Goal: Complete application form: Complete application form

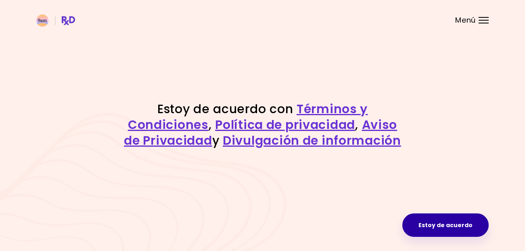
click at [451, 228] on button "Estoy de acuerdo" at bounding box center [446, 224] width 86 height 23
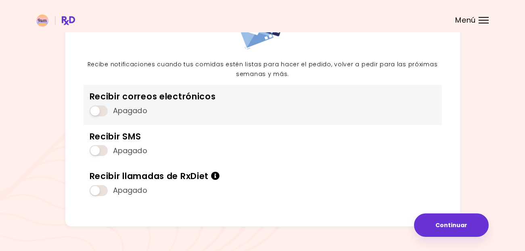
scroll to position [82, 0]
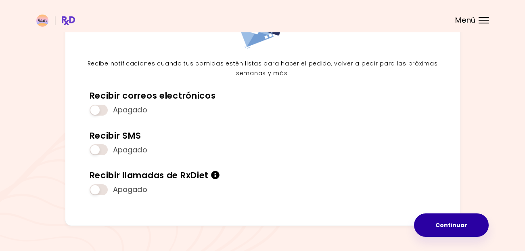
click at [457, 220] on button "Continuar" at bounding box center [451, 224] width 75 height 23
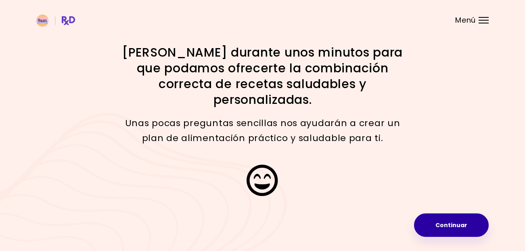
click at [451, 222] on button "Continuar" at bounding box center [451, 224] width 75 height 23
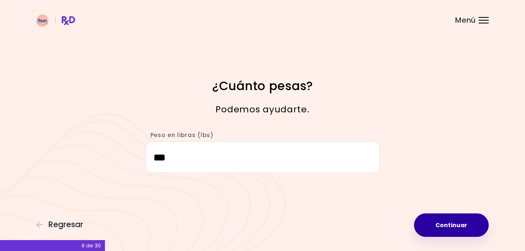
click at [455, 222] on button "Continuar" at bounding box center [451, 224] width 75 height 23
select select "****"
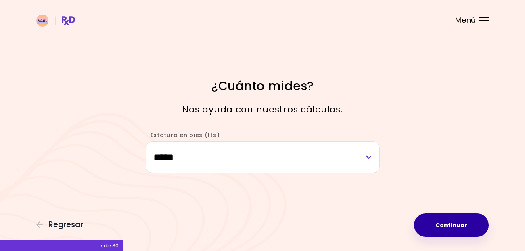
click at [455, 222] on button "Continuar" at bounding box center [451, 224] width 75 height 23
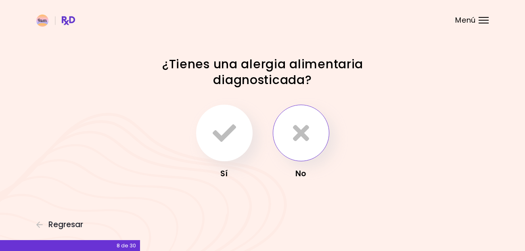
click at [315, 132] on button "button" at bounding box center [301, 133] width 57 height 57
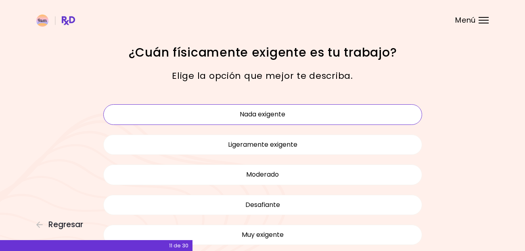
click at [344, 114] on button "Nada exigente" at bounding box center [262, 114] width 319 height 20
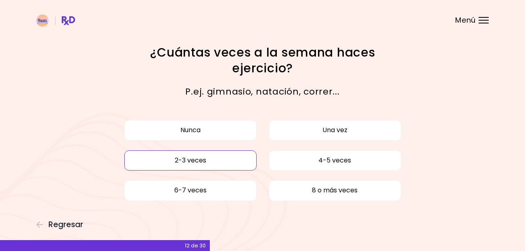
click at [248, 160] on button "2-3 veces" at bounding box center [190, 160] width 132 height 20
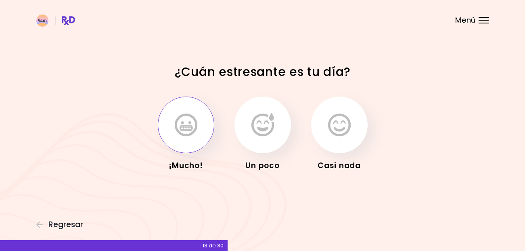
click at [197, 134] on icon "button" at bounding box center [186, 124] width 23 height 23
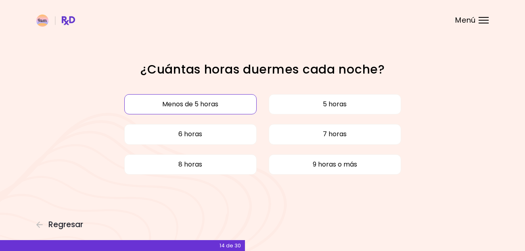
click at [247, 105] on button "Menos de 5 horas" at bounding box center [190, 104] width 132 height 20
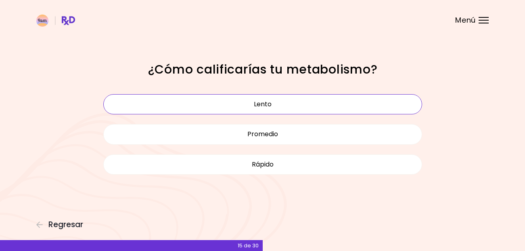
click at [322, 101] on button "Lento" at bounding box center [262, 104] width 319 height 20
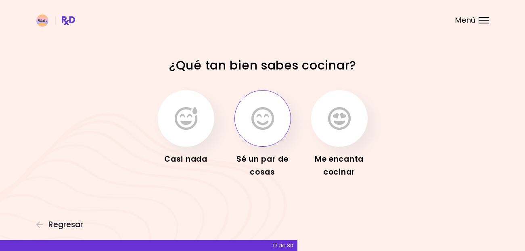
click at [265, 126] on icon "button" at bounding box center [263, 118] width 23 height 23
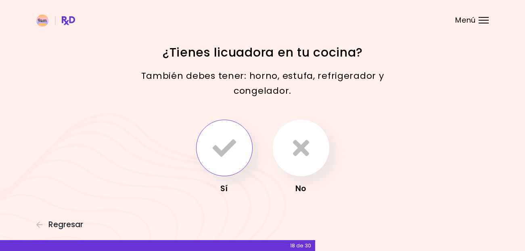
click at [231, 147] on icon "button" at bounding box center [224, 147] width 23 height 23
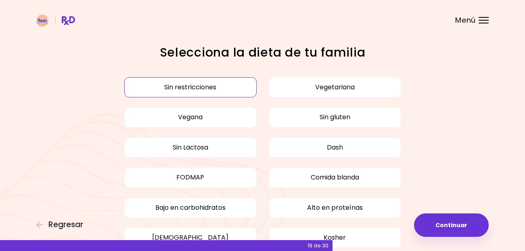
scroll to position [3, 0]
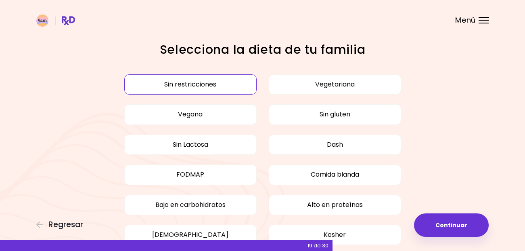
click at [225, 80] on button "Sin restricciones" at bounding box center [190, 84] width 132 height 20
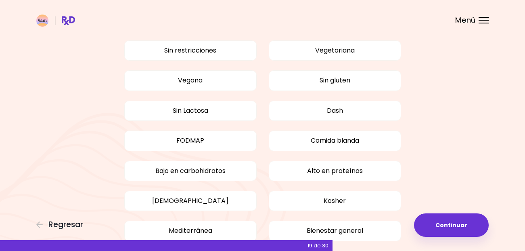
scroll to position [36, 0]
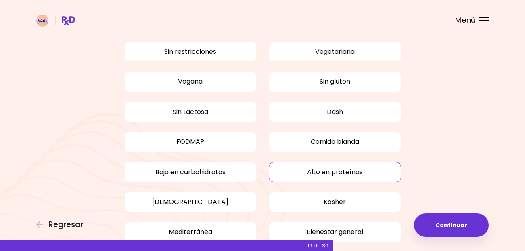
click at [356, 171] on button "Alto en proteínas" at bounding box center [335, 172] width 132 height 20
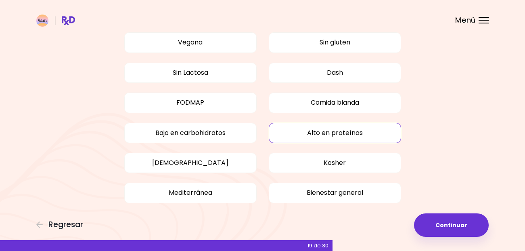
scroll to position [81, 0]
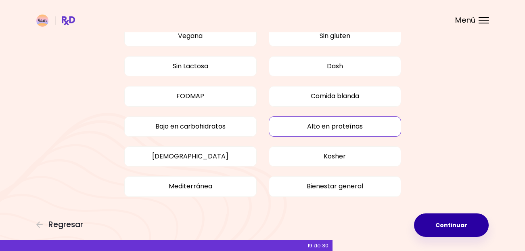
click at [450, 223] on button "Continuar" at bounding box center [451, 224] width 75 height 23
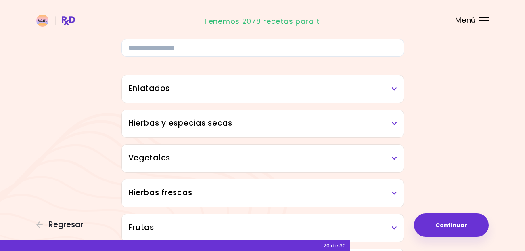
scroll to position [47, 0]
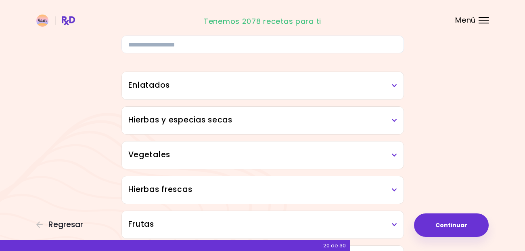
click at [355, 159] on h3 "Vegetales" at bounding box center [262, 155] width 269 height 12
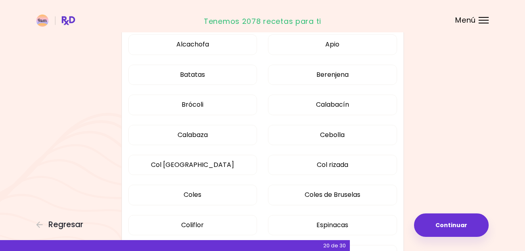
scroll to position [216, 0]
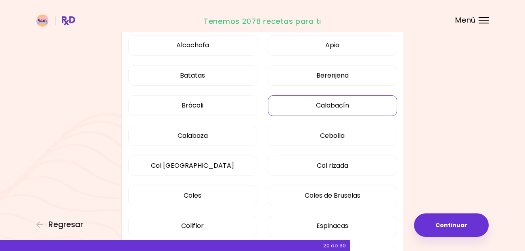
click at [347, 105] on button "Calabacín" at bounding box center [332, 105] width 129 height 20
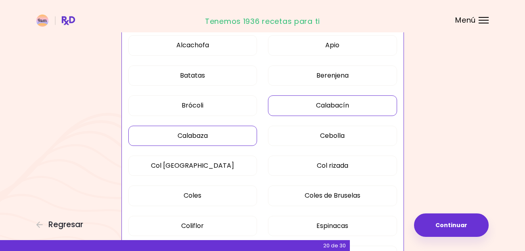
click at [231, 131] on button "Calabaza" at bounding box center [192, 136] width 129 height 20
click at [225, 108] on button "Brócoli" at bounding box center [192, 105] width 129 height 20
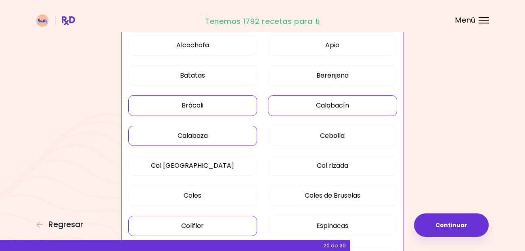
click at [193, 228] on button "Coliflor" at bounding box center [192, 226] width 129 height 20
click at [307, 201] on button "Coles de Bruselas" at bounding box center [332, 195] width 129 height 20
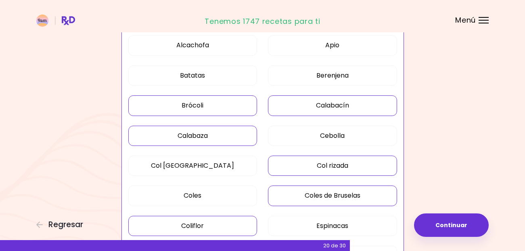
click at [316, 171] on button "Col rizada" at bounding box center [332, 165] width 129 height 20
click at [213, 166] on button "Col [GEOGRAPHIC_DATA]" at bounding box center [192, 165] width 129 height 20
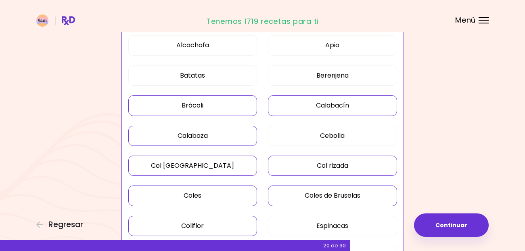
click at [210, 192] on button "Coles" at bounding box center [192, 195] width 129 height 20
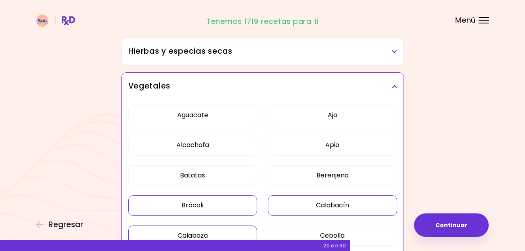
scroll to position [111, 0]
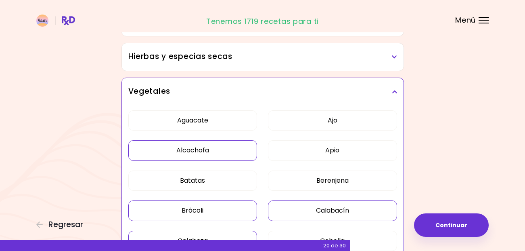
click at [233, 156] on button "Alcachofa" at bounding box center [192, 150] width 129 height 20
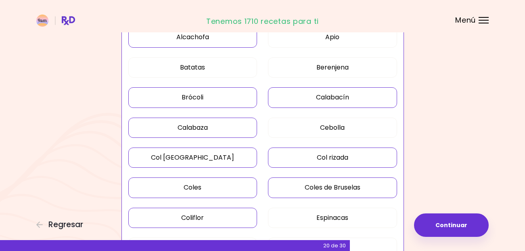
scroll to position [222, 0]
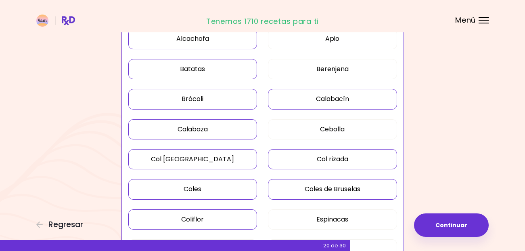
click at [210, 69] on button "Batatas" at bounding box center [192, 69] width 129 height 20
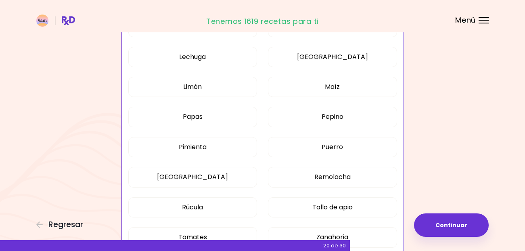
scroll to position [445, 0]
click at [320, 211] on button "Tallo de apio" at bounding box center [332, 207] width 129 height 20
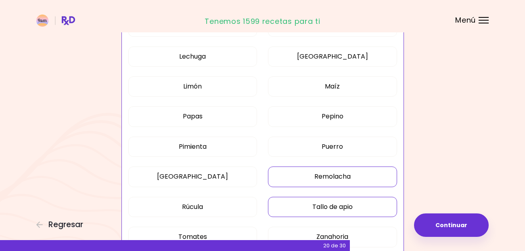
click at [338, 177] on button "Remolacha" at bounding box center [332, 176] width 129 height 20
click at [344, 149] on button "Puerro" at bounding box center [332, 146] width 129 height 20
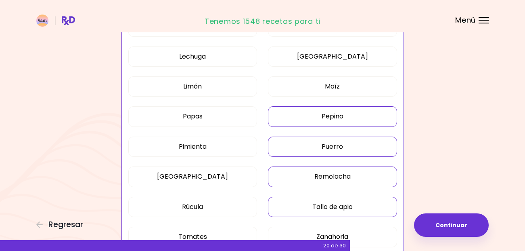
click at [342, 118] on button "Pepino" at bounding box center [332, 116] width 129 height 20
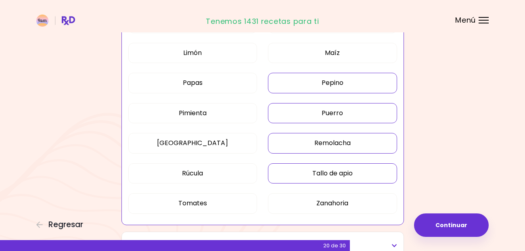
scroll to position [488, 0]
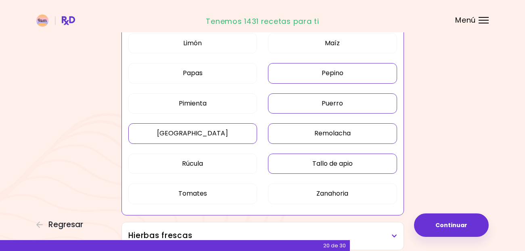
click at [231, 127] on button "[GEOGRAPHIC_DATA]" at bounding box center [192, 133] width 129 height 20
click at [313, 195] on button "Zanahoria" at bounding box center [332, 193] width 129 height 20
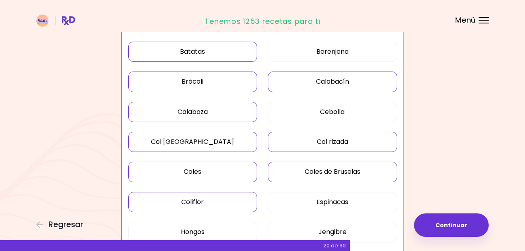
scroll to position [134, 0]
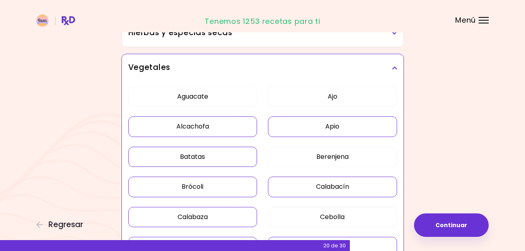
click at [374, 124] on button "Apio" at bounding box center [332, 126] width 129 height 20
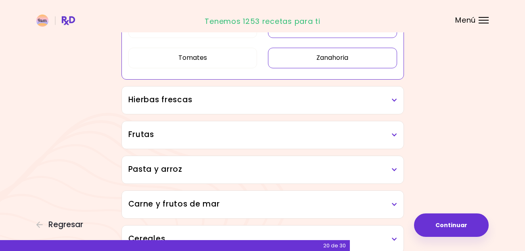
scroll to position [620, 0]
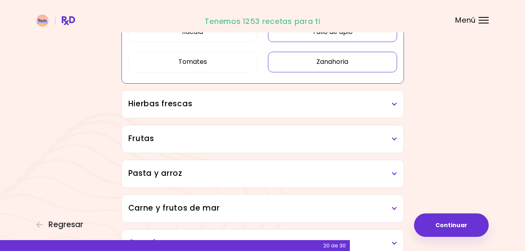
click at [354, 106] on h3 "Hierbas frescas" at bounding box center [262, 104] width 269 height 12
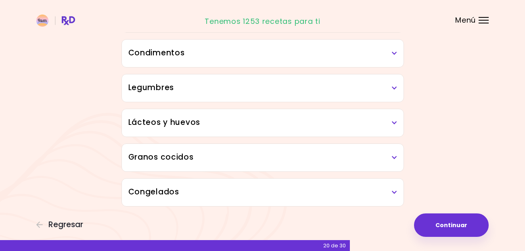
click at [336, 59] on div "Condimentos" at bounding box center [263, 53] width 282 height 27
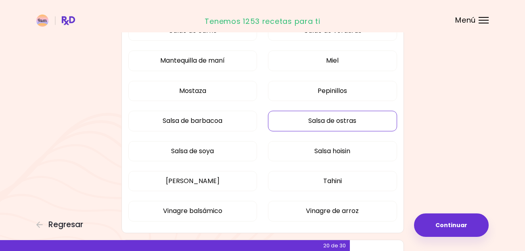
scroll to position [612, 0]
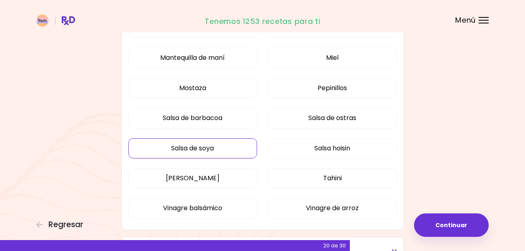
click at [237, 152] on button "Salsa de soya" at bounding box center [192, 148] width 129 height 20
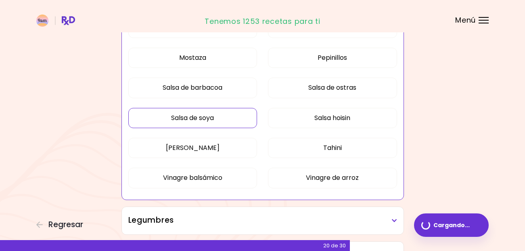
scroll to position [516, 0]
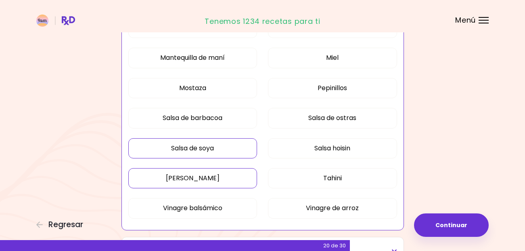
click at [233, 179] on button "[PERSON_NAME]" at bounding box center [192, 178] width 129 height 20
click at [299, 147] on button "Salsa hoisin" at bounding box center [332, 148] width 129 height 20
click at [309, 176] on button "Tahini" at bounding box center [332, 178] width 129 height 20
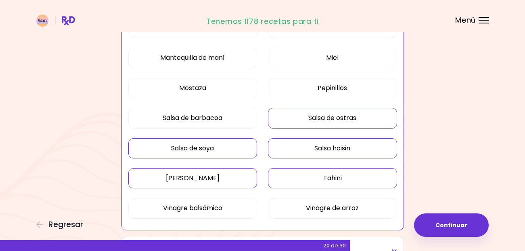
click at [304, 116] on button "Salsa de ostras" at bounding box center [332, 118] width 129 height 20
click at [325, 58] on button "Miel" at bounding box center [332, 58] width 129 height 20
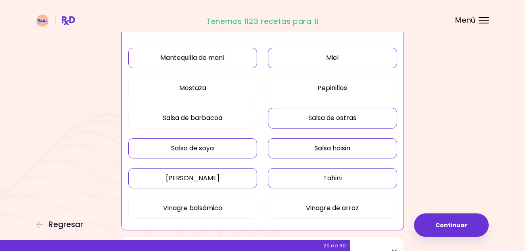
click at [233, 63] on button "Mantequilla de maní" at bounding box center [192, 58] width 129 height 20
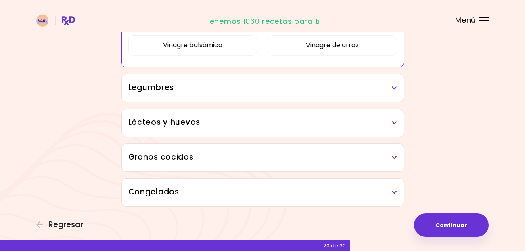
scroll to position [675, 0]
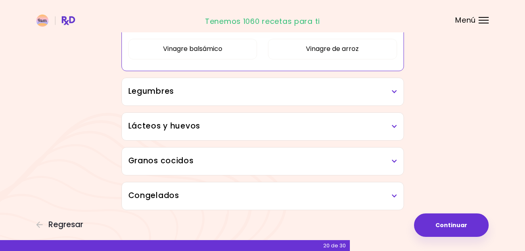
click at [363, 92] on h3 "Legumbres" at bounding box center [262, 92] width 269 height 12
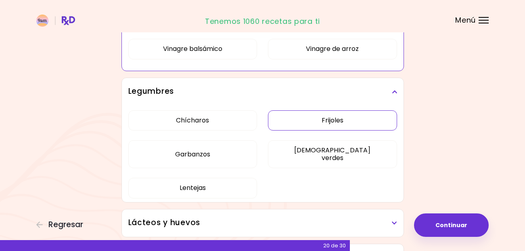
click at [367, 118] on div "Chícharos Frijoles Garbanzos Judías verdes Lentejas" at bounding box center [262, 157] width 269 height 104
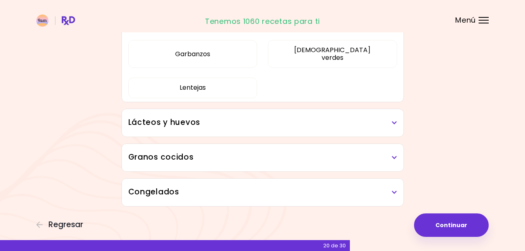
scroll to position [558, 0]
click at [316, 52] on button "[DEMOGRAPHIC_DATA] verdes" at bounding box center [332, 54] width 129 height 28
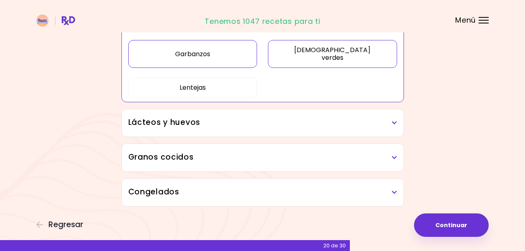
click at [220, 52] on button "Garbanzos" at bounding box center [192, 54] width 129 height 28
click at [220, 82] on button "Lentejas" at bounding box center [192, 88] width 129 height 20
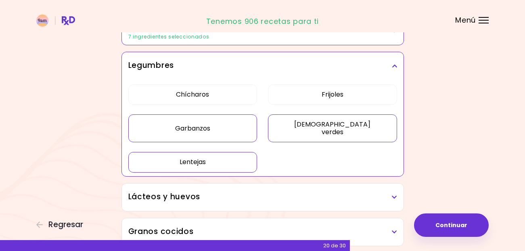
scroll to position [481, 0]
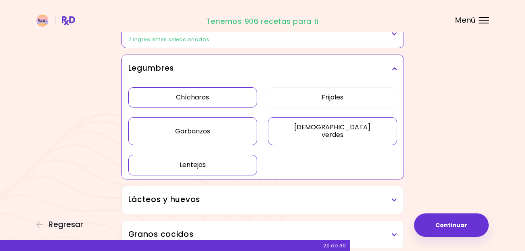
click at [231, 99] on button "Chícharos" at bounding box center [192, 97] width 129 height 20
click at [296, 103] on button "Frijoles" at bounding box center [332, 97] width 129 height 20
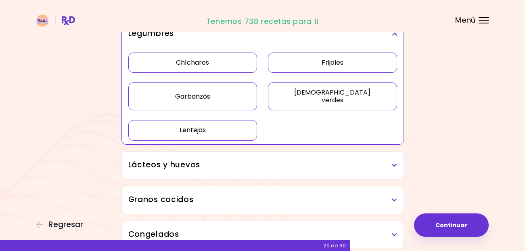
scroll to position [519, 0]
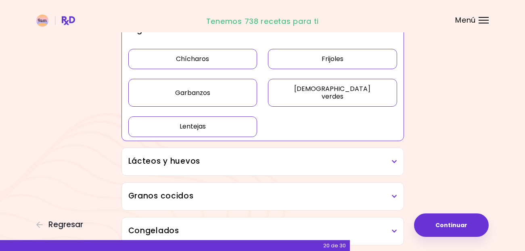
click at [365, 161] on h3 "Lácteos y huevos" at bounding box center [262, 161] width 269 height 12
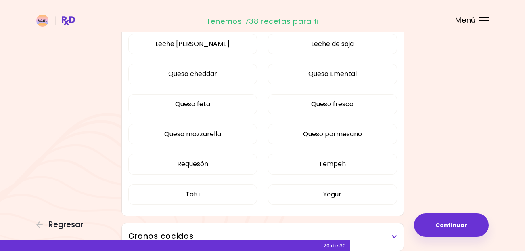
scroll to position [730, 0]
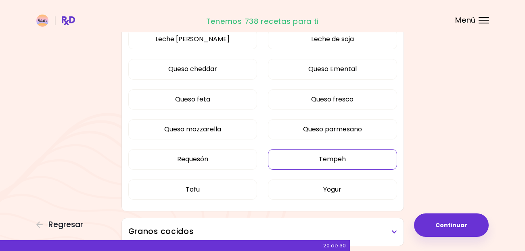
click at [368, 160] on button "Tempeh" at bounding box center [332, 159] width 129 height 20
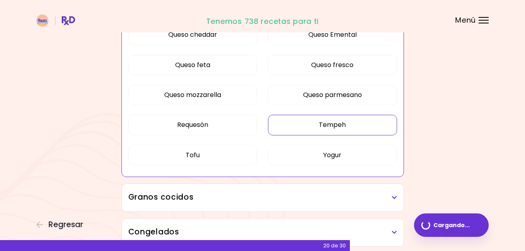
scroll to position [634, 0]
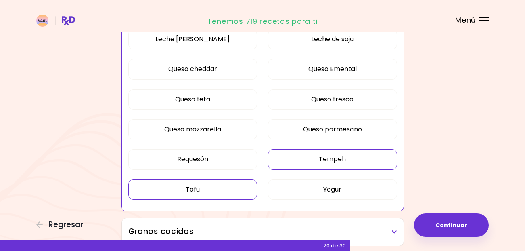
click at [229, 191] on button "Tofu" at bounding box center [192, 189] width 129 height 20
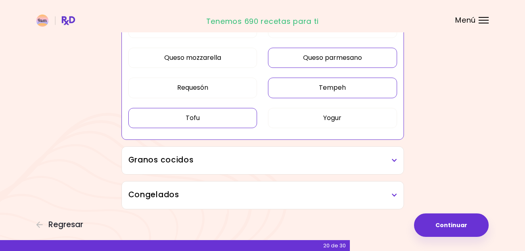
scroll to position [708, 0]
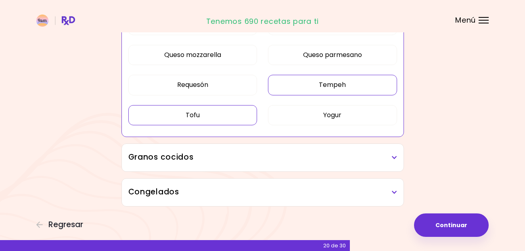
click at [315, 159] on h3 "Granos cocidos" at bounding box center [262, 157] width 269 height 12
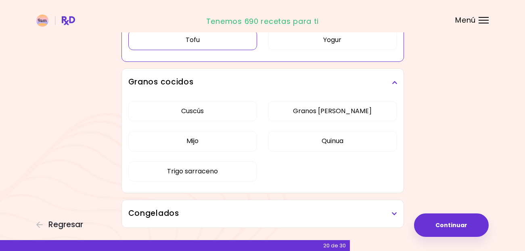
scroll to position [787, 0]
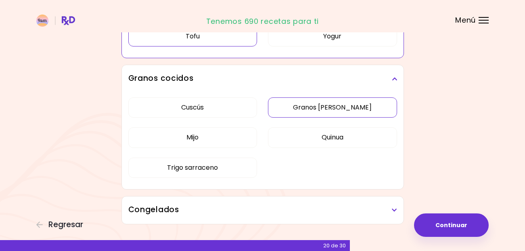
click at [311, 115] on div "Cuscús Granos [PERSON_NAME] Mijo Quinua Trigo sarraceno" at bounding box center [262, 140] width 269 height 97
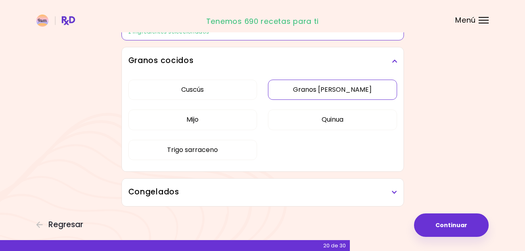
scroll to position [558, 0]
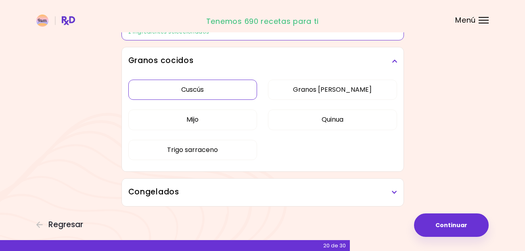
click at [221, 92] on button "Cuscús" at bounding box center [192, 90] width 129 height 20
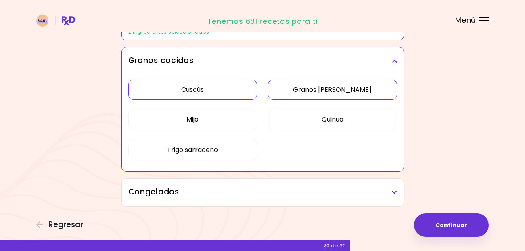
click at [286, 86] on button "Granos [PERSON_NAME]" at bounding box center [332, 90] width 129 height 20
click at [296, 114] on button "Quinua" at bounding box center [332, 119] width 129 height 20
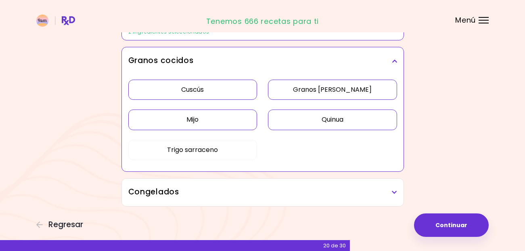
click at [250, 122] on button "Mijo" at bounding box center [192, 119] width 129 height 20
click at [208, 149] on button "Trigo sarraceno" at bounding box center [192, 150] width 129 height 20
click at [222, 188] on h3 "Congelados" at bounding box center [262, 192] width 269 height 12
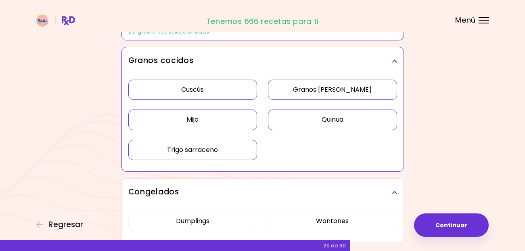
scroll to position [594, 0]
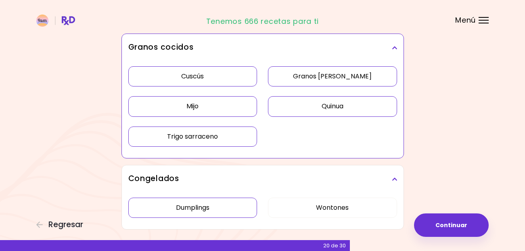
click at [230, 197] on button "Dumplings" at bounding box center [192, 207] width 129 height 20
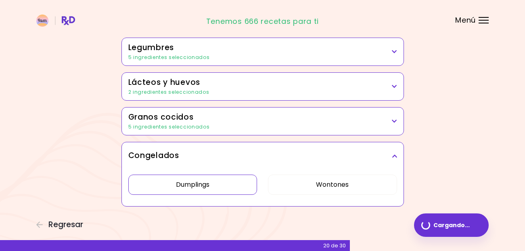
scroll to position [498, 0]
click at [300, 185] on button "Wontones" at bounding box center [332, 184] width 129 height 20
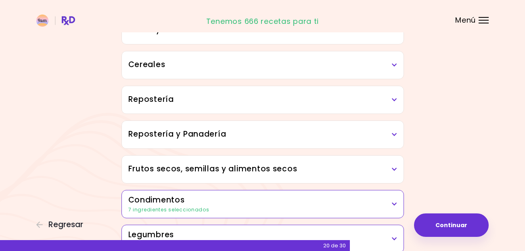
scroll to position [311, 0]
click at [275, 165] on h3 "Frutos secos, semillas y alimentos secos" at bounding box center [262, 170] width 269 height 12
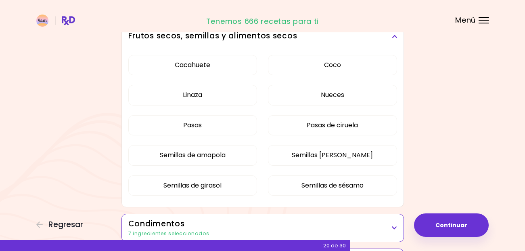
scroll to position [444, 0]
click at [226, 130] on button "Pasas" at bounding box center [192, 125] width 129 height 20
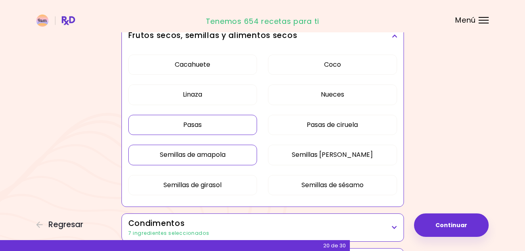
click at [242, 155] on button "Semillas de amapola" at bounding box center [192, 155] width 129 height 20
click at [294, 156] on button "Semillas [PERSON_NAME]" at bounding box center [332, 155] width 129 height 20
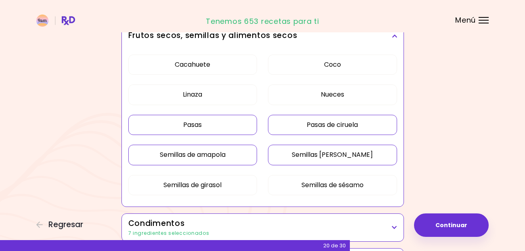
click at [305, 125] on button "Pasas de ciruela" at bounding box center [332, 125] width 129 height 20
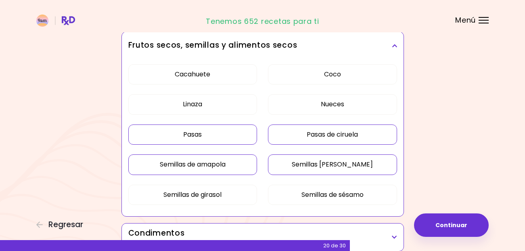
scroll to position [432, 0]
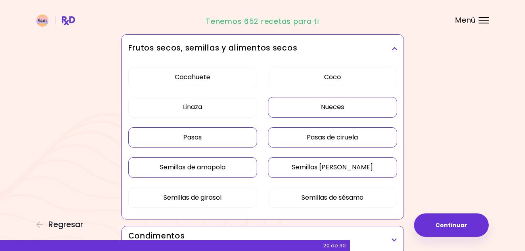
click at [286, 113] on button "Nueces" at bounding box center [332, 107] width 129 height 20
click at [239, 111] on button "Linaza" at bounding box center [192, 107] width 129 height 20
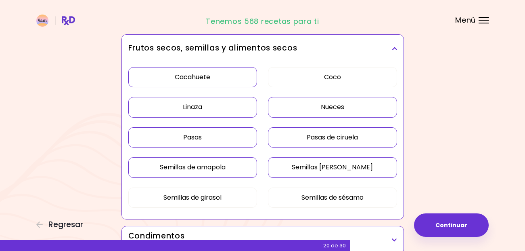
click at [235, 82] on button "Cacahuete" at bounding box center [192, 77] width 129 height 20
click at [285, 78] on button "Coco" at bounding box center [332, 77] width 129 height 20
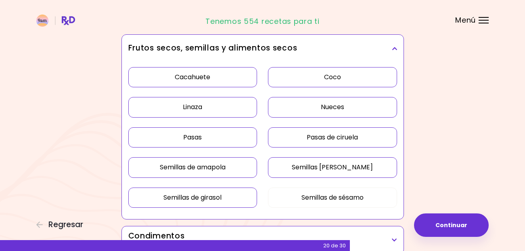
click at [214, 190] on button "Semillas de girasol" at bounding box center [192, 197] width 129 height 20
click at [286, 193] on button "Semillas de sésamo" at bounding box center [332, 197] width 129 height 20
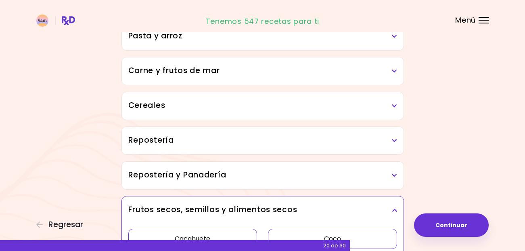
scroll to position [269, 0]
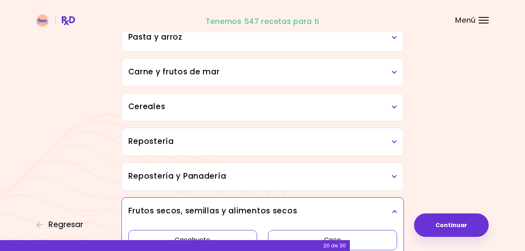
click at [268, 148] on div "Repostería" at bounding box center [263, 141] width 282 height 27
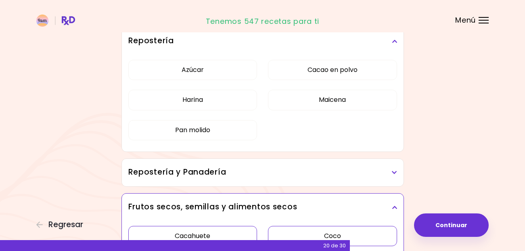
scroll to position [372, 0]
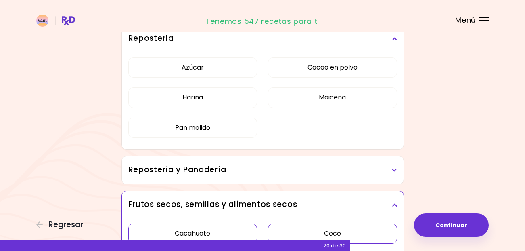
click at [283, 174] on h3 "Repostería y Panadería" at bounding box center [262, 170] width 269 height 12
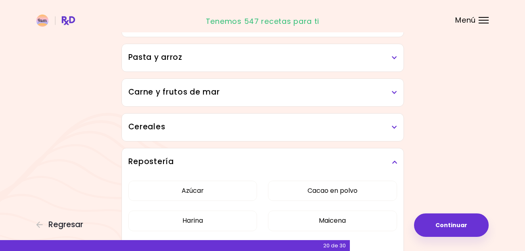
scroll to position [240, 0]
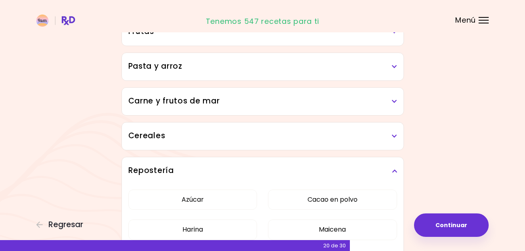
click at [290, 136] on h3 "Cereales" at bounding box center [262, 136] width 269 height 12
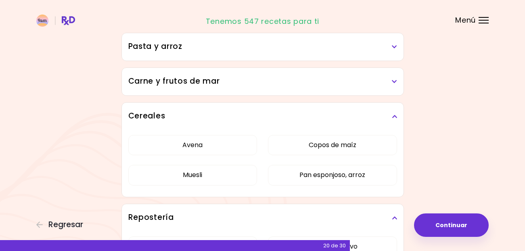
scroll to position [262, 0]
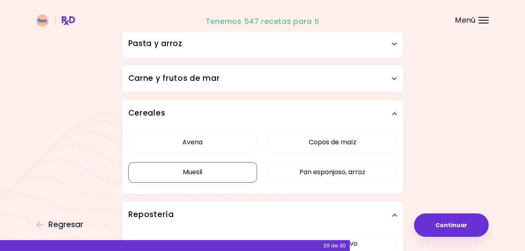
click at [224, 172] on button "Muesli" at bounding box center [192, 172] width 129 height 20
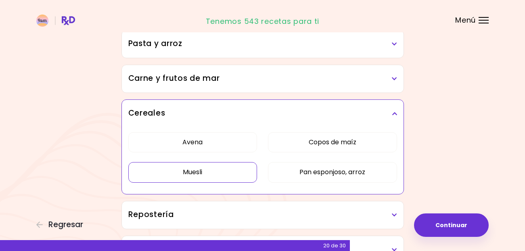
click at [289, 84] on h3 "Carne y frutos de mar" at bounding box center [262, 79] width 269 height 12
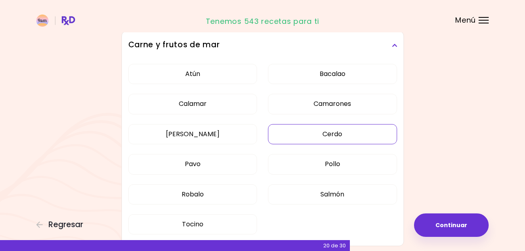
scroll to position [296, 0]
click at [212, 220] on button "Tocino" at bounding box center [192, 224] width 129 height 20
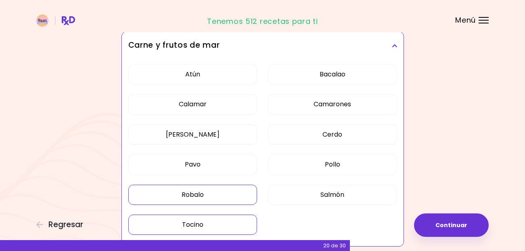
click at [227, 197] on button "Robalo" at bounding box center [192, 195] width 129 height 20
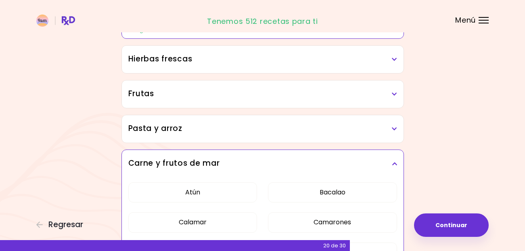
scroll to position [176, 0]
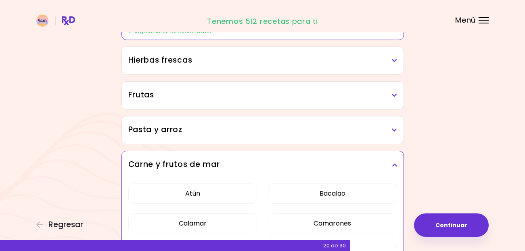
click at [291, 136] on div "Pasta y arroz" at bounding box center [263, 129] width 282 height 27
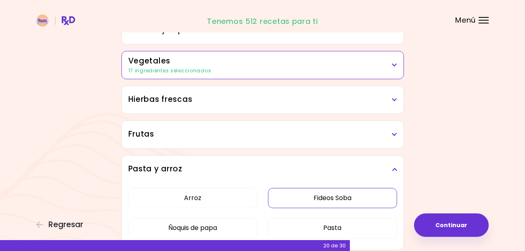
scroll to position [136, 0]
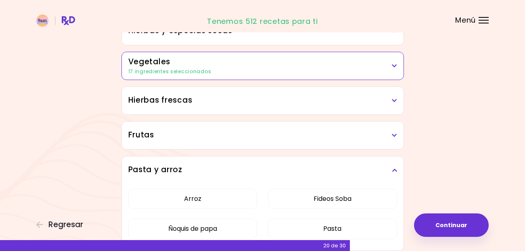
click at [278, 132] on h3 "Frutas" at bounding box center [262, 135] width 269 height 12
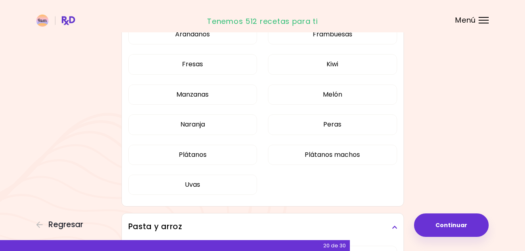
scroll to position [266, 0]
click at [355, 166] on div "Arándanos Frambuesas Fresas Kiwi Manzanas Melón Naranja Peras Plátanos Plátanos…" at bounding box center [262, 113] width 269 height 187
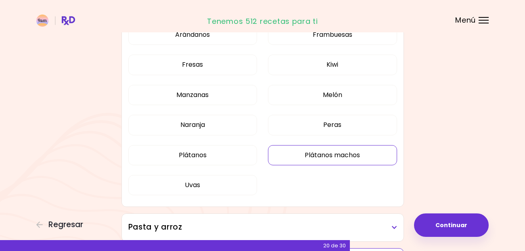
click at [365, 155] on button "Plátanos machos" at bounding box center [332, 155] width 129 height 20
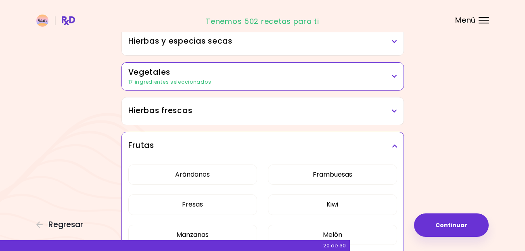
scroll to position [122, 0]
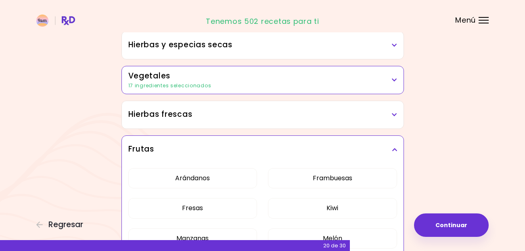
click at [333, 115] on h3 "Hierbas frescas" at bounding box center [262, 115] width 269 height 12
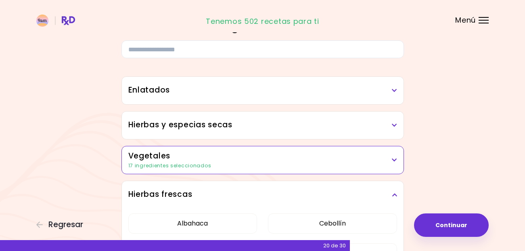
scroll to position [42, 0]
click at [324, 132] on div "Hierbas y especias secas" at bounding box center [263, 125] width 282 height 27
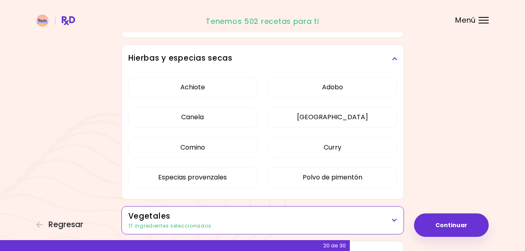
scroll to position [104, 0]
